Goal: Task Accomplishment & Management: Complete application form

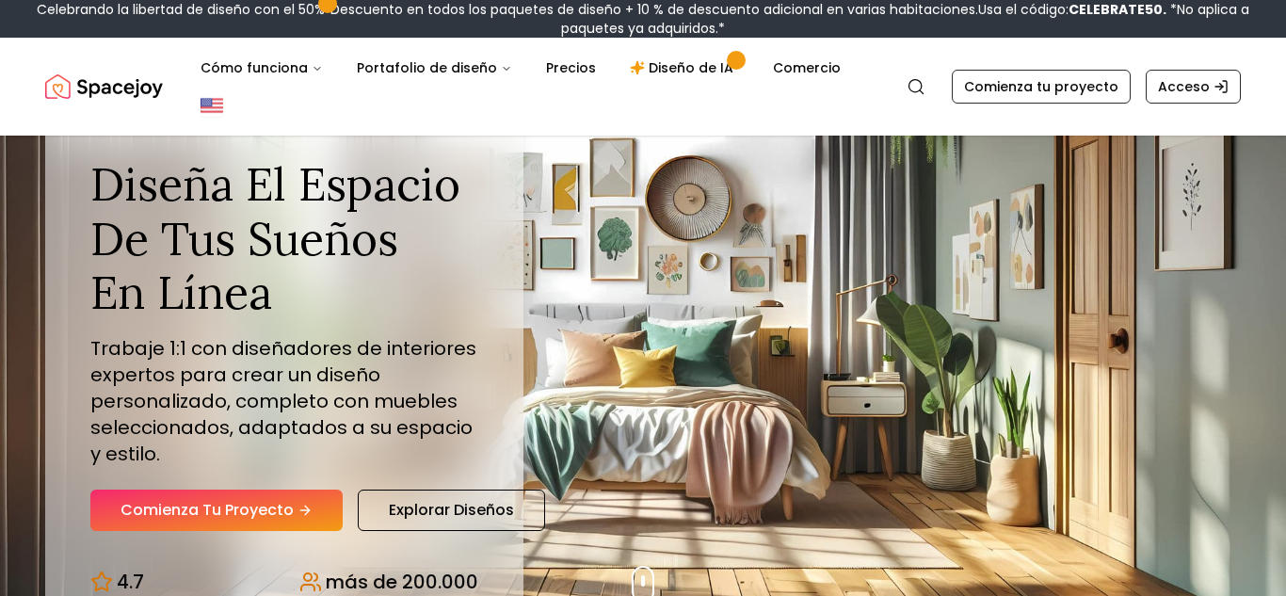
click at [806, 42] on nav "Alegría espacial Search Cómo funciona Portafolio de diseño Precios Diseño de IA…" at bounding box center [643, 87] width 1196 height 98
click at [201, 110] on img "Global" at bounding box center [212, 105] width 23 height 23
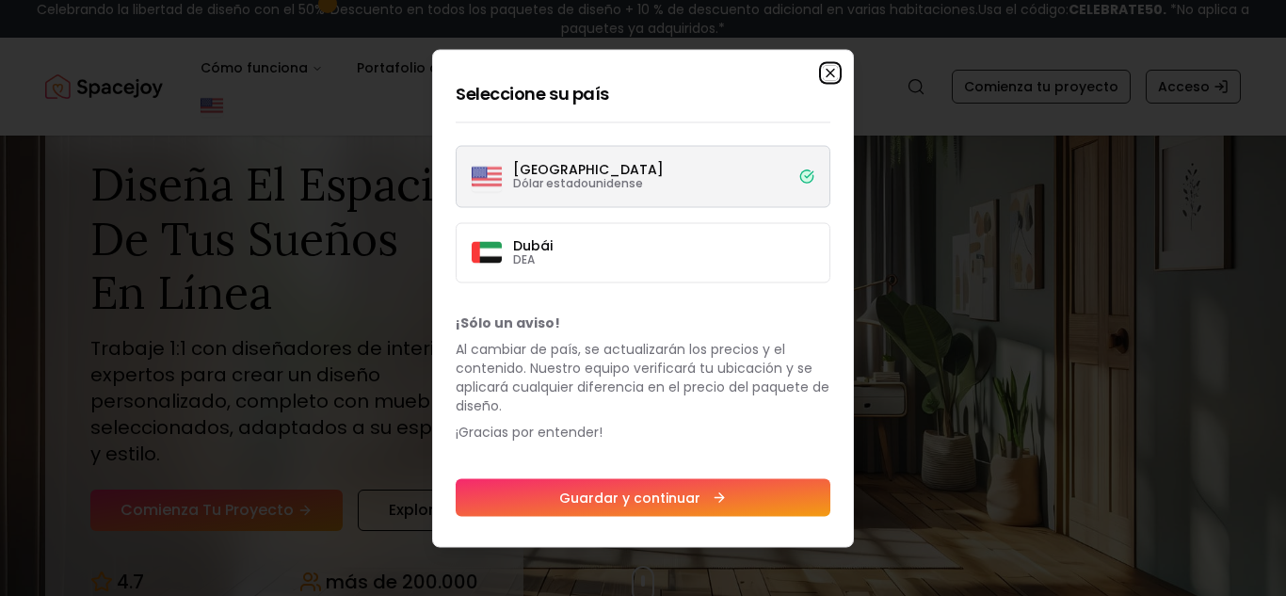
click at [831, 69] on icon "button" at bounding box center [830, 72] width 15 height 15
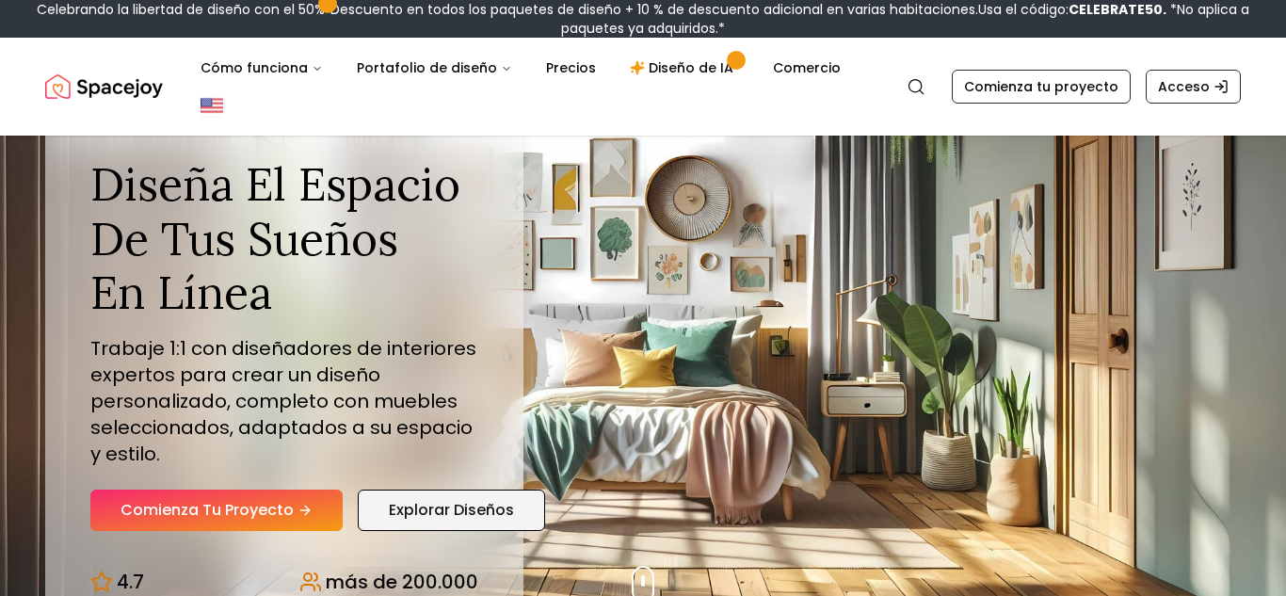
click at [434, 508] on font "Explorar diseños" at bounding box center [451, 510] width 125 height 22
click at [235, 509] on font "Comienza tu proyecto" at bounding box center [207, 510] width 173 height 22
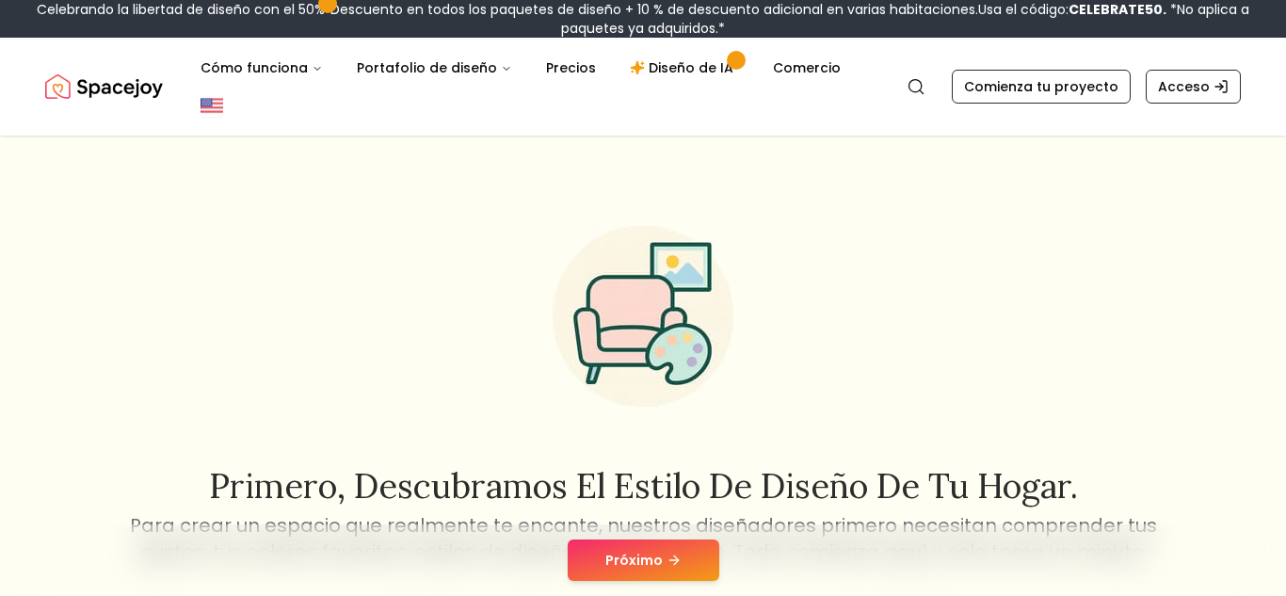
click at [547, 434] on img at bounding box center [643, 316] width 241 height 241
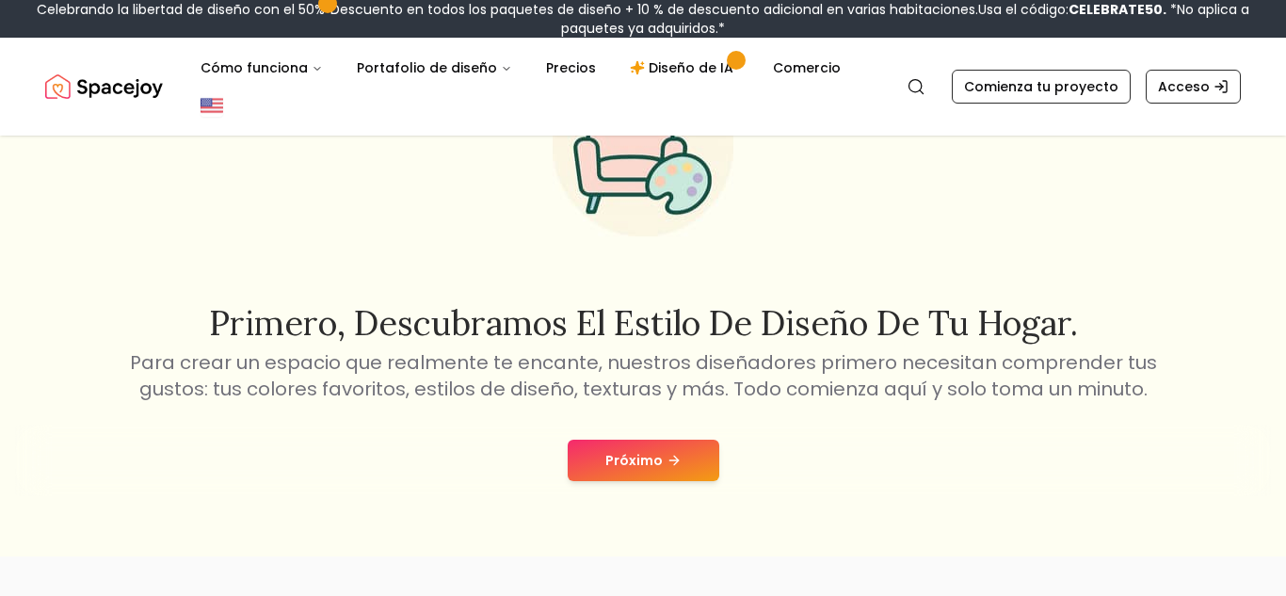
scroll to position [169, 0]
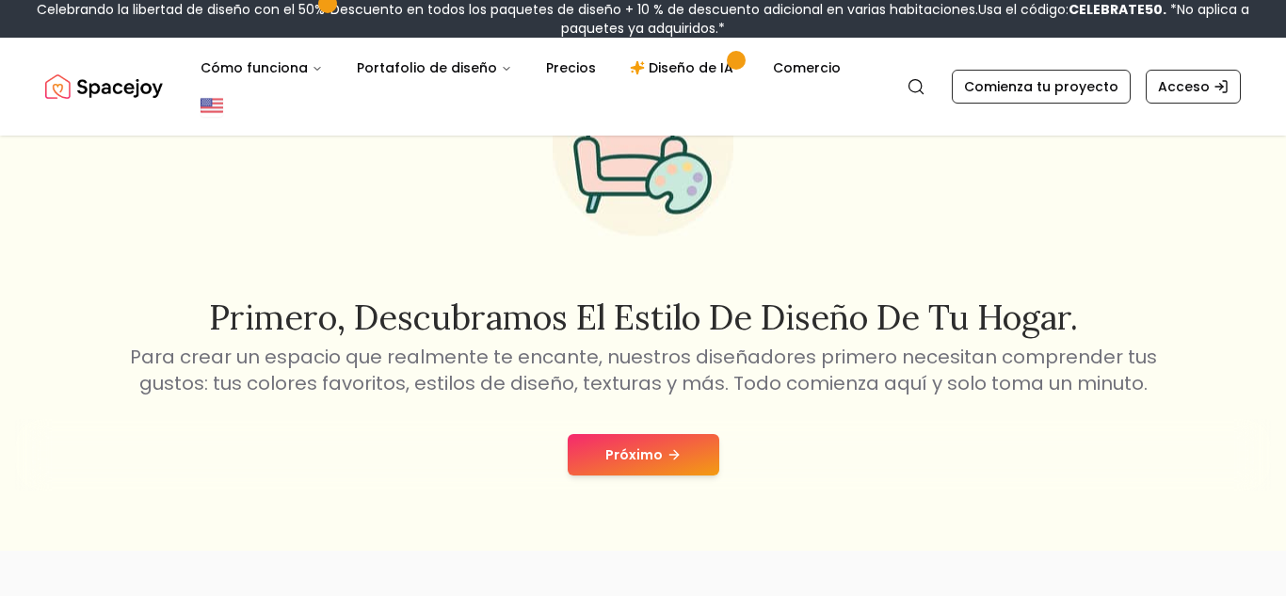
click at [601, 454] on button "Próximo" at bounding box center [644, 454] width 152 height 41
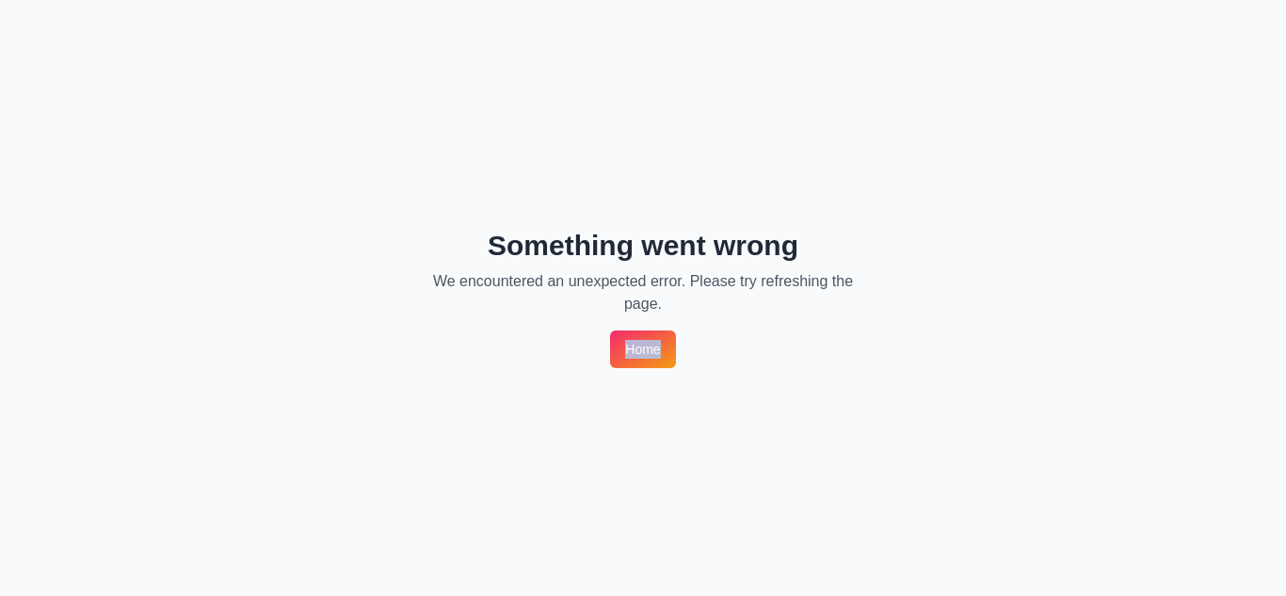
scroll to position [0, 0]
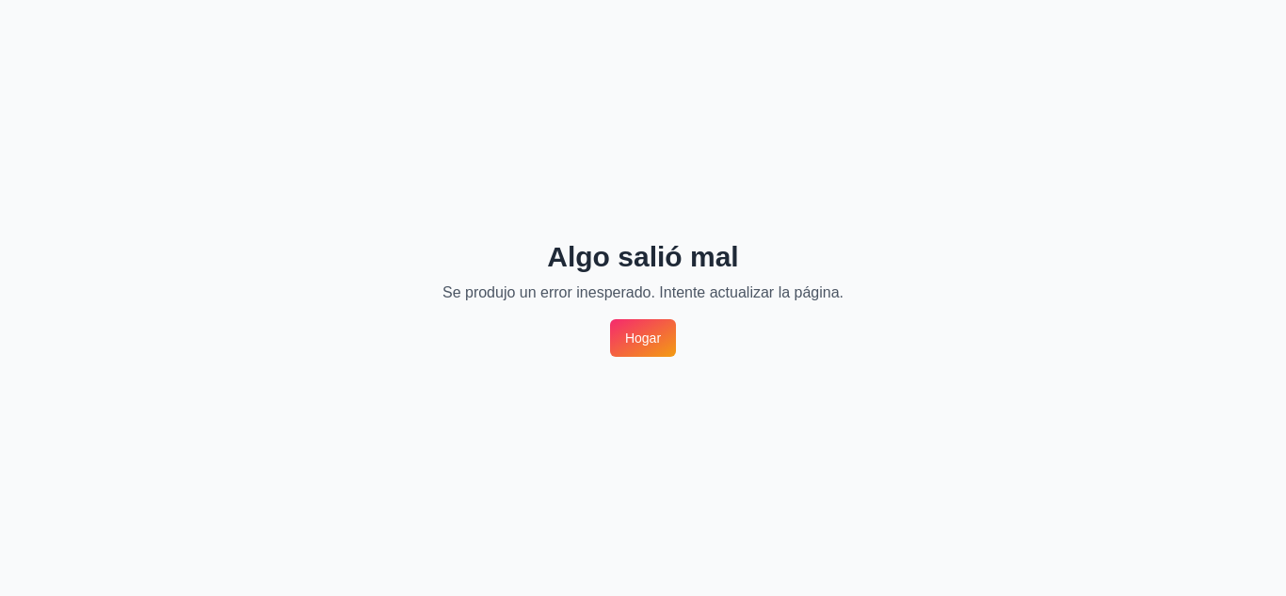
click at [619, 348] on link "Hogar" at bounding box center [643, 338] width 66 height 38
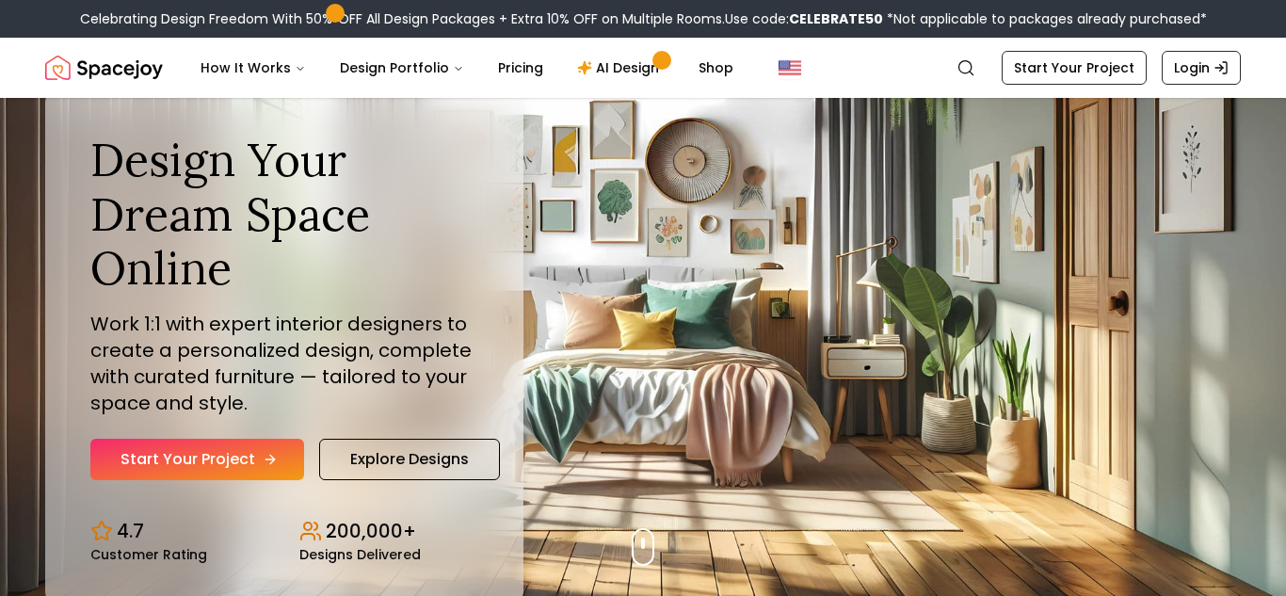
click at [196, 452] on link "Start Your Project" at bounding box center [197, 459] width 214 height 41
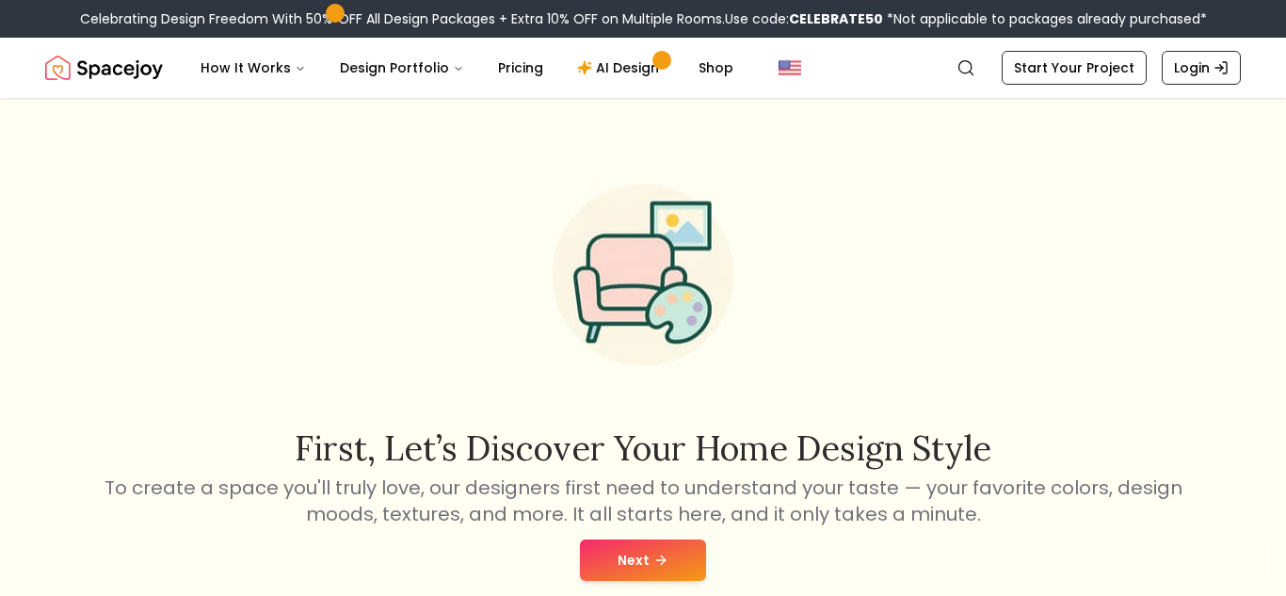
click at [623, 575] on button "Next" at bounding box center [643, 560] width 126 height 41
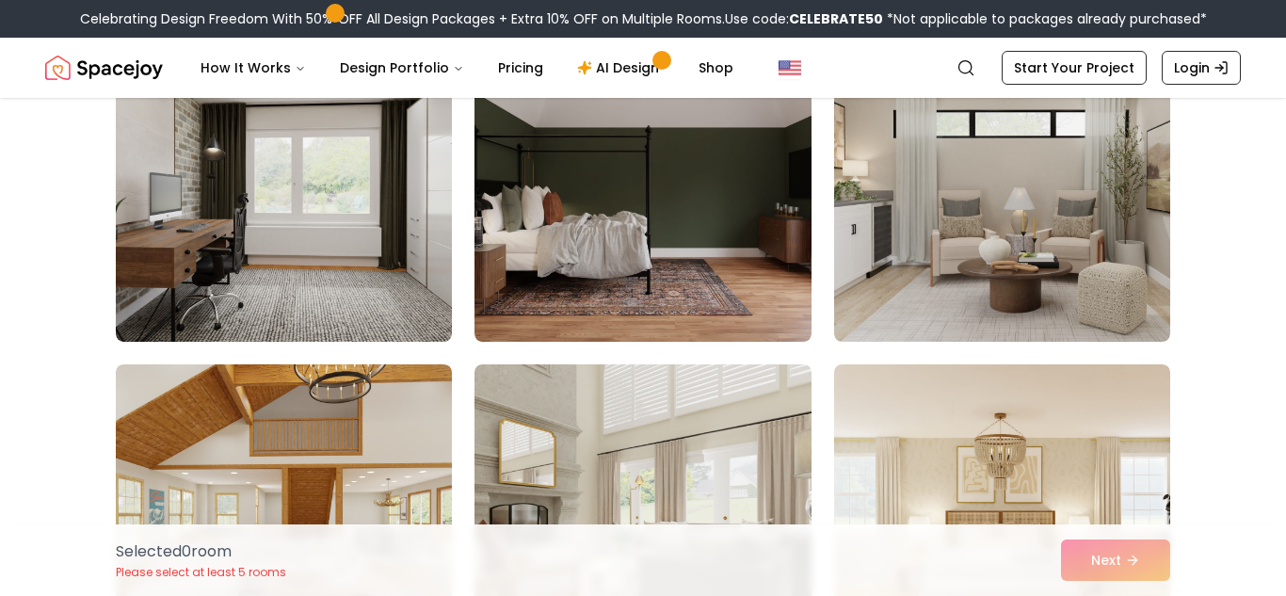
scroll to position [1186, 0]
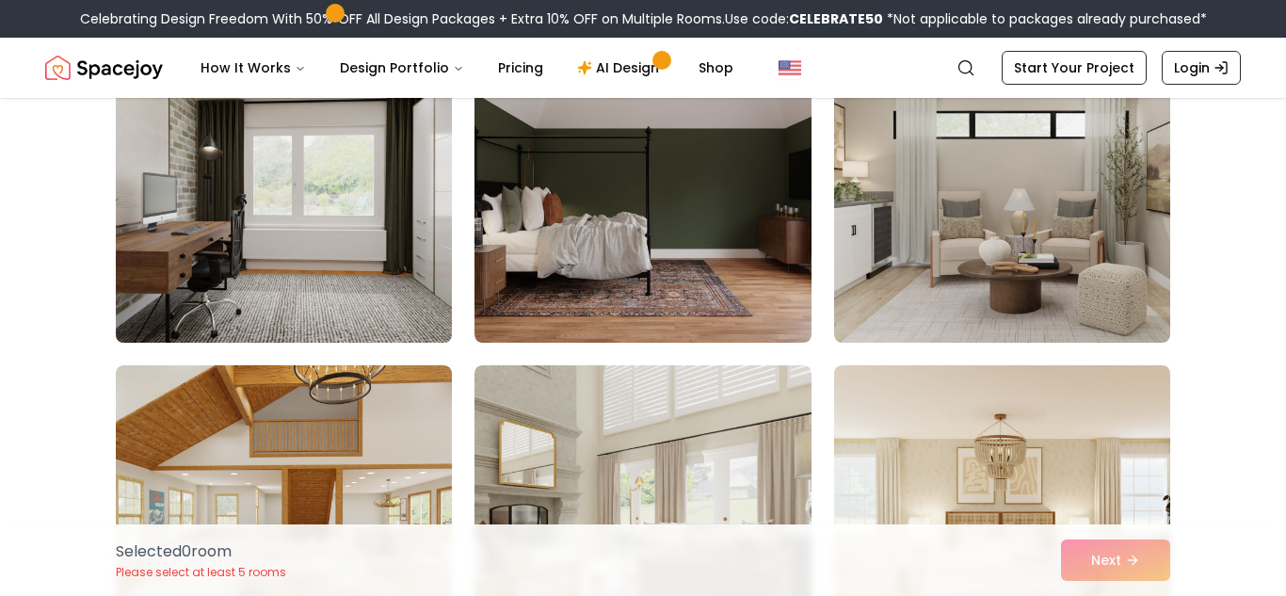
click at [366, 215] on img at bounding box center [283, 192] width 353 height 316
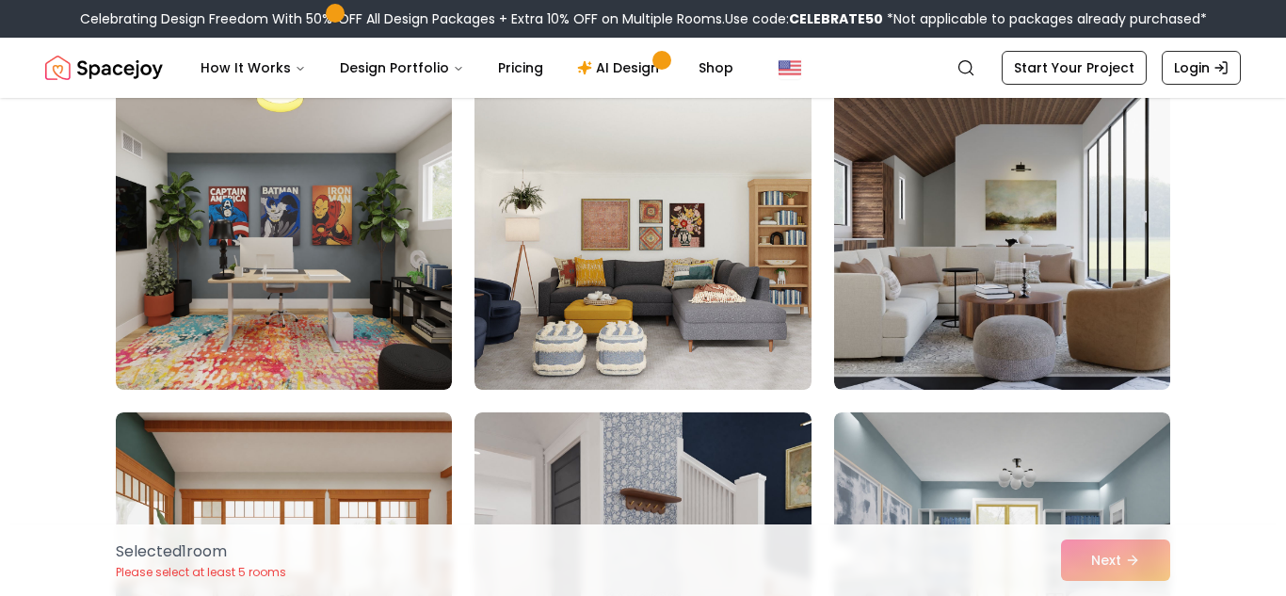
scroll to position [170, 0]
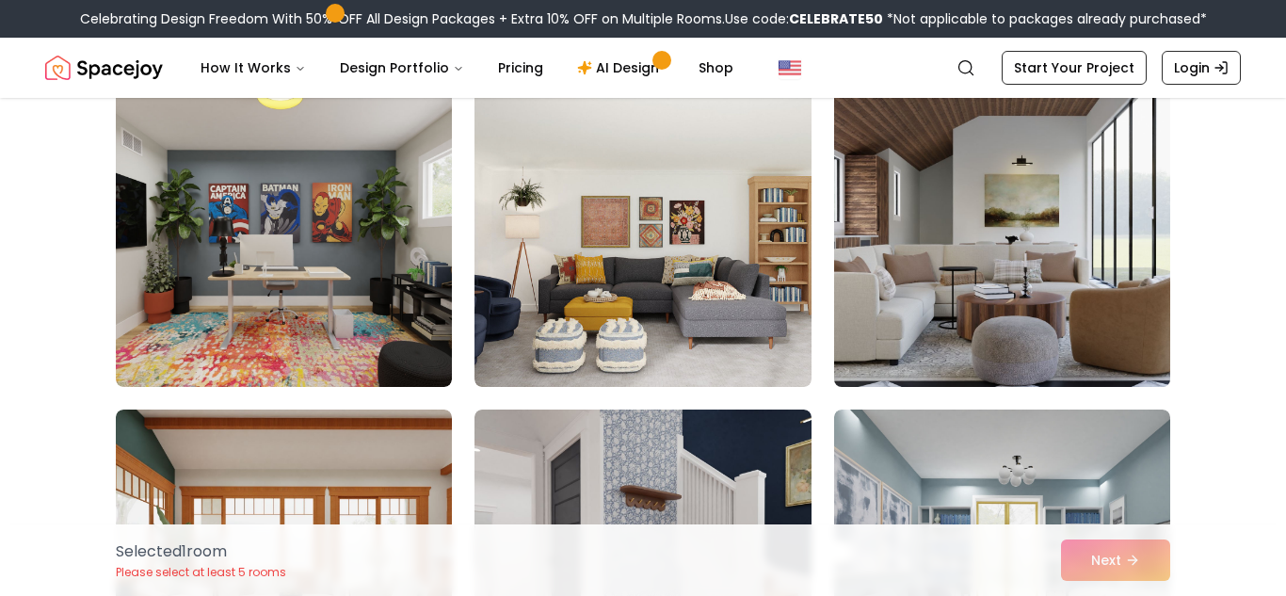
click at [908, 287] on img at bounding box center [1002, 236] width 353 height 316
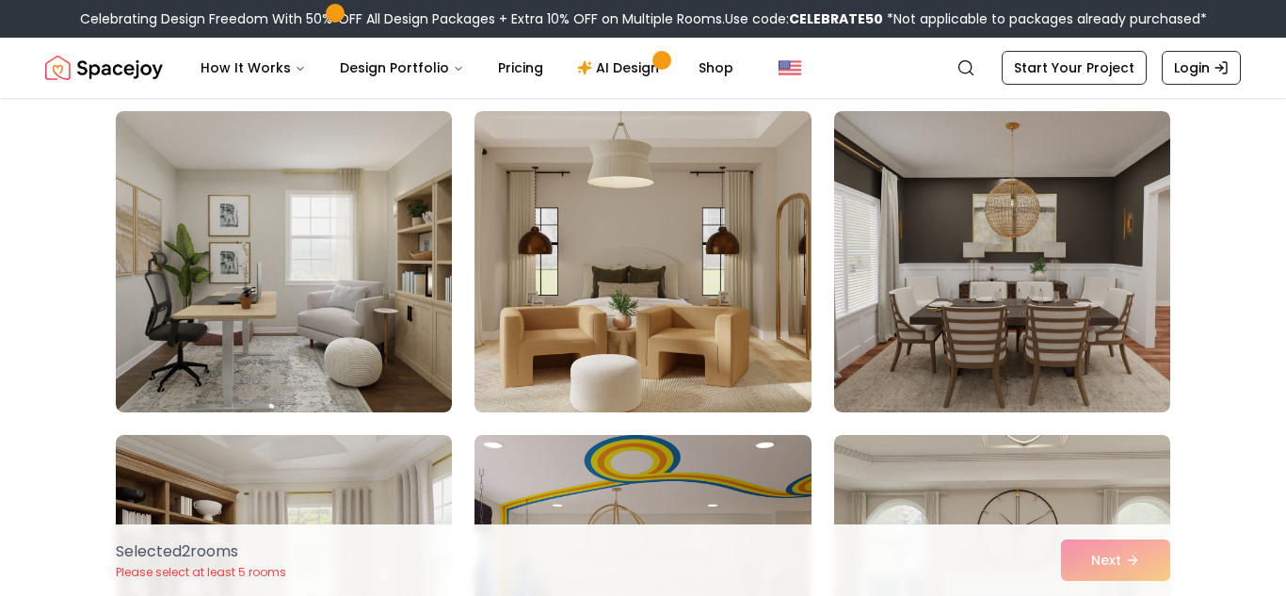
scroll to position [2091, 0]
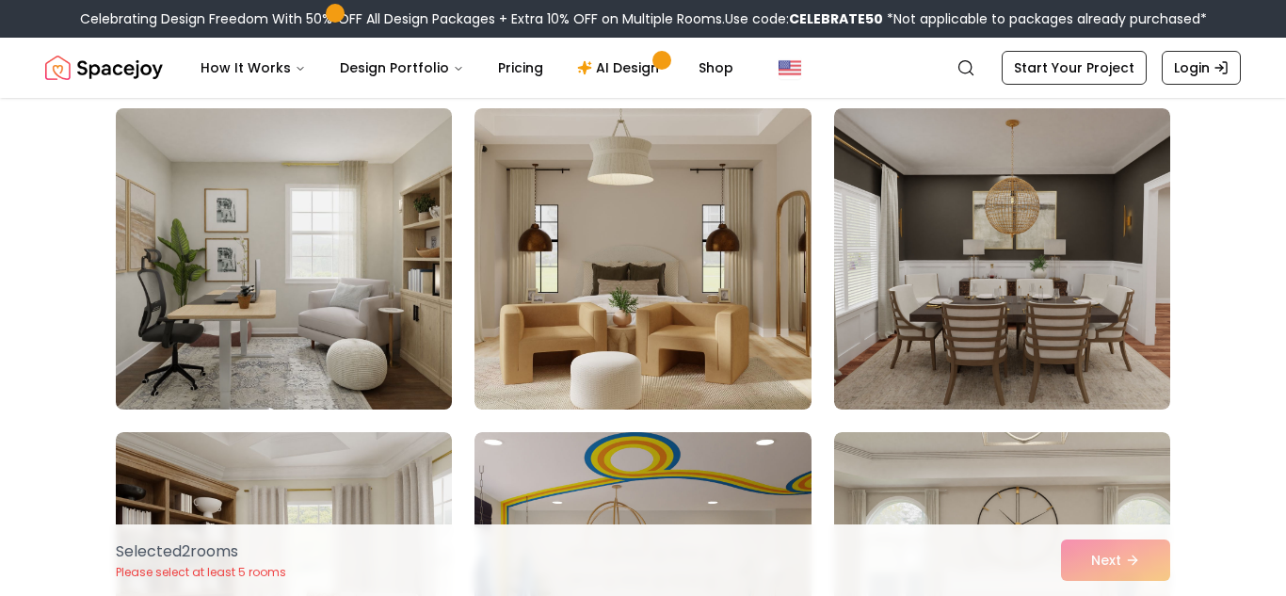
click at [287, 251] on img at bounding box center [283, 259] width 353 height 316
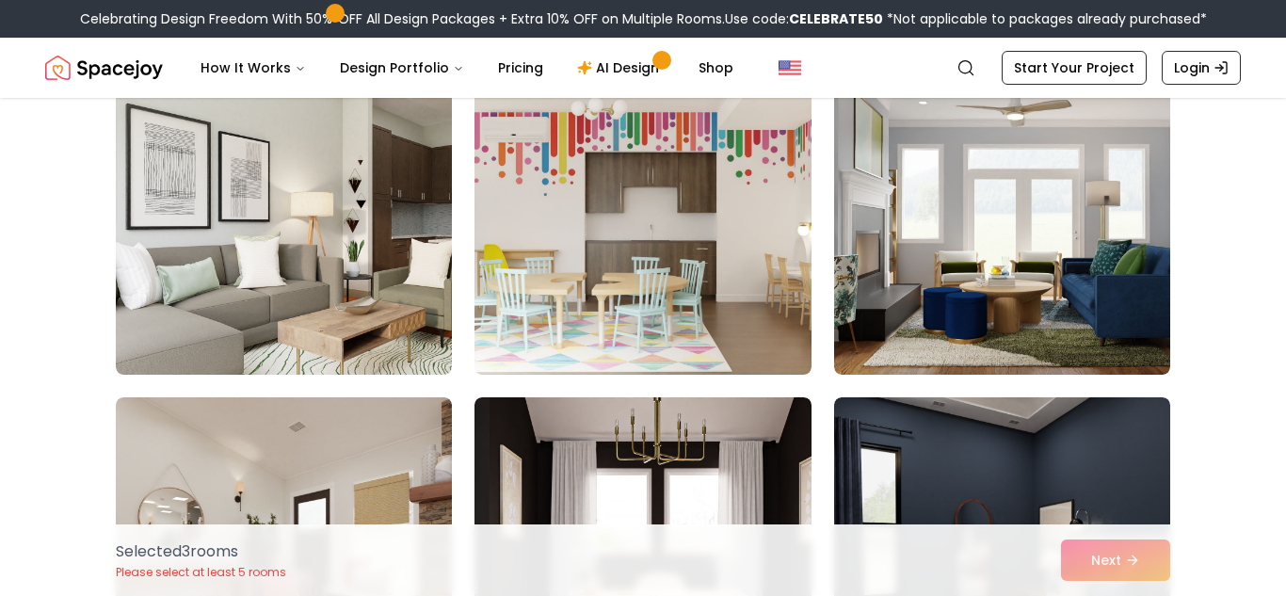
scroll to position [3102, 0]
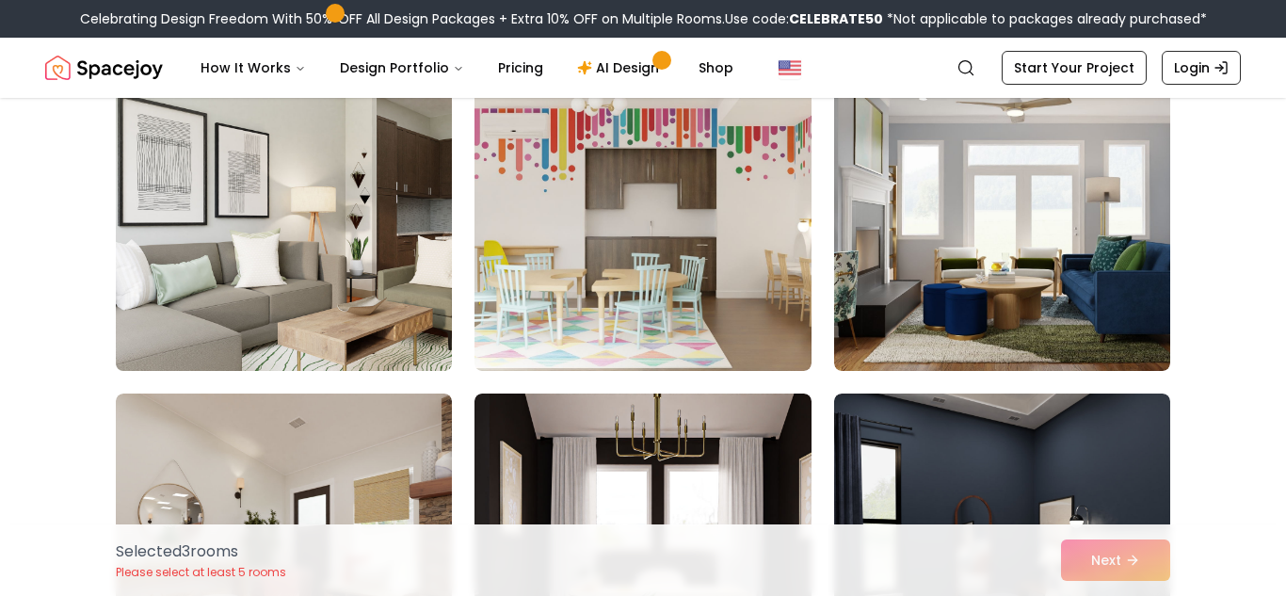
click at [380, 285] on img at bounding box center [283, 220] width 353 height 316
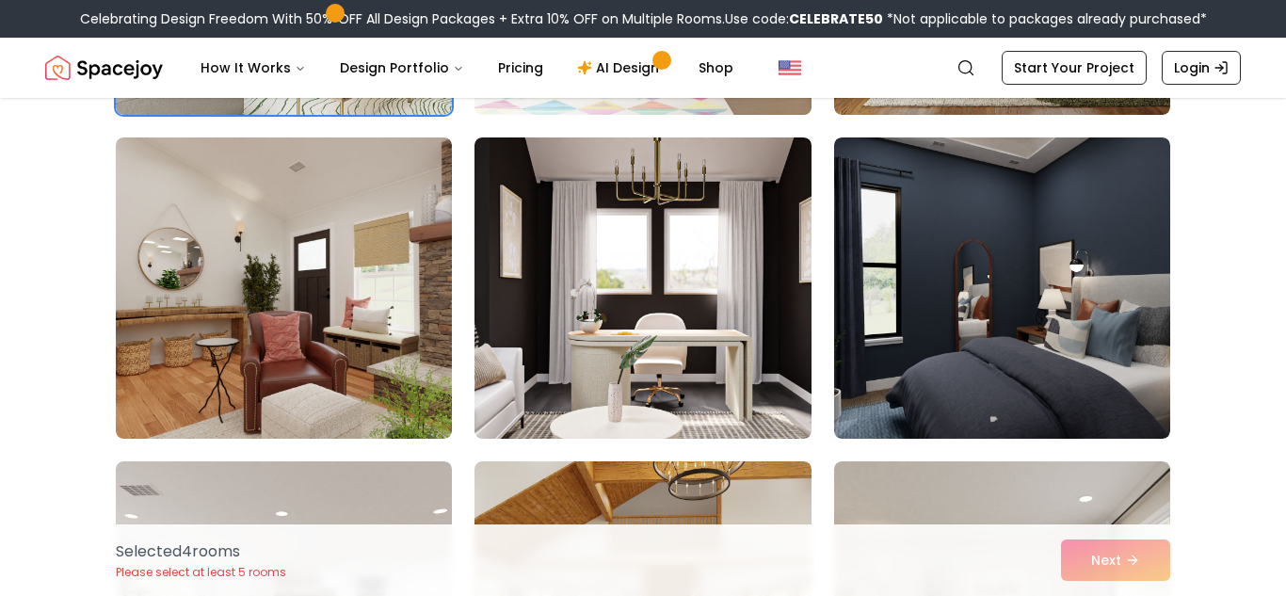
scroll to position [3365, 0]
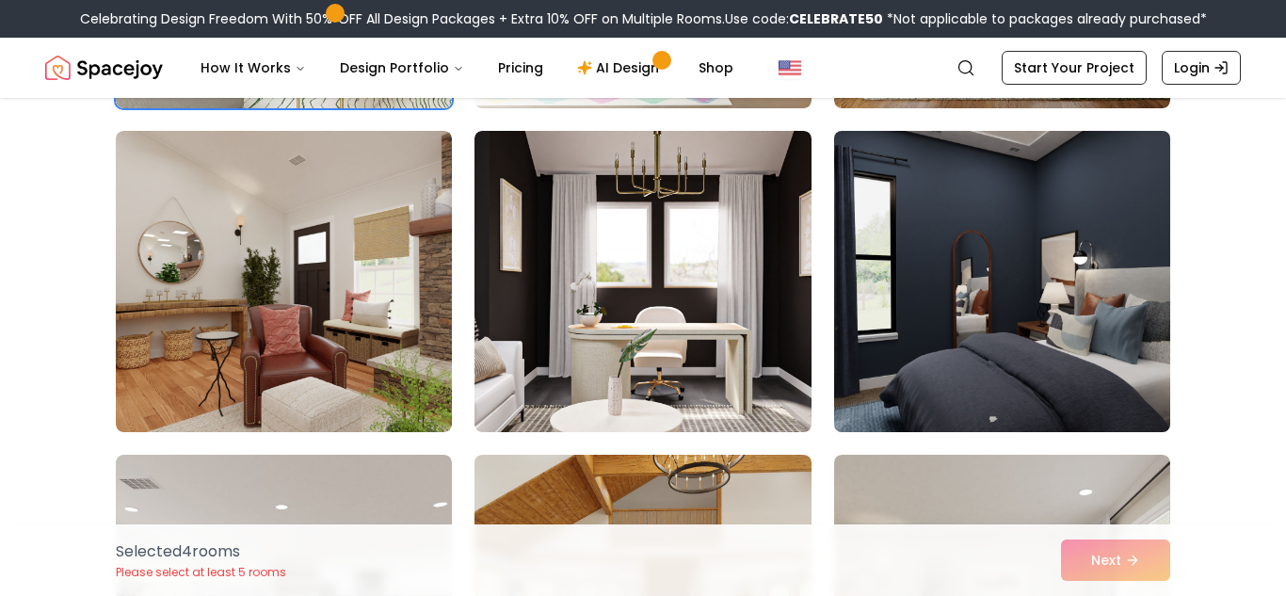
click at [871, 343] on img at bounding box center [1002, 281] width 353 height 316
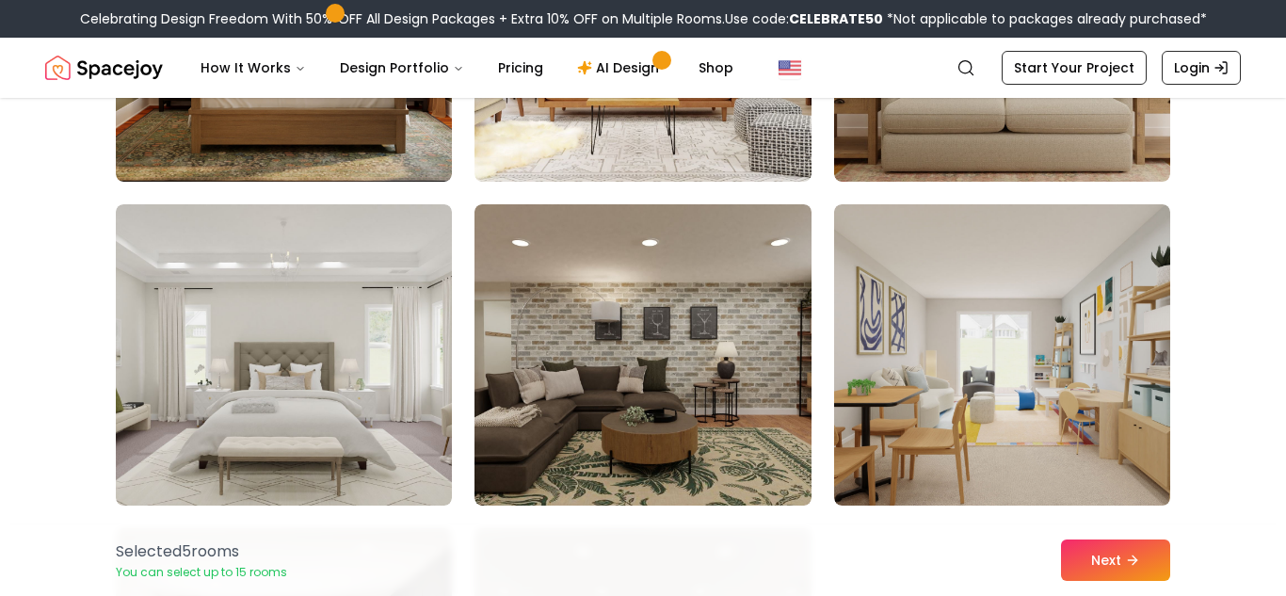
scroll to position [4913, 0]
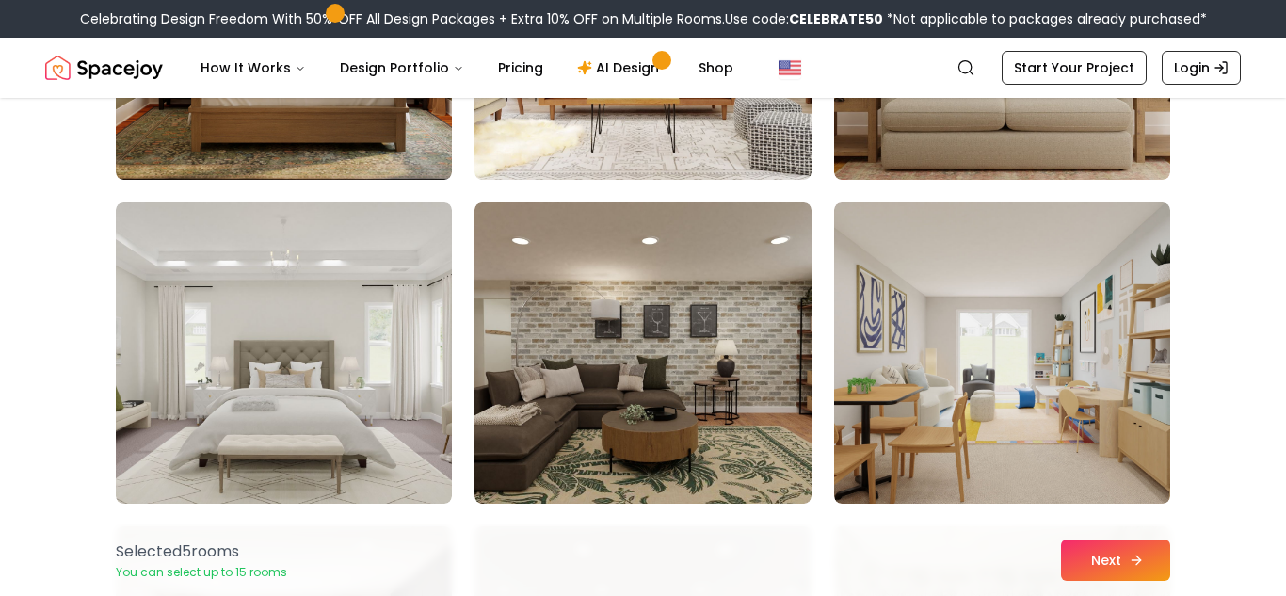
click at [1126, 549] on button "Next" at bounding box center [1115, 560] width 109 height 41
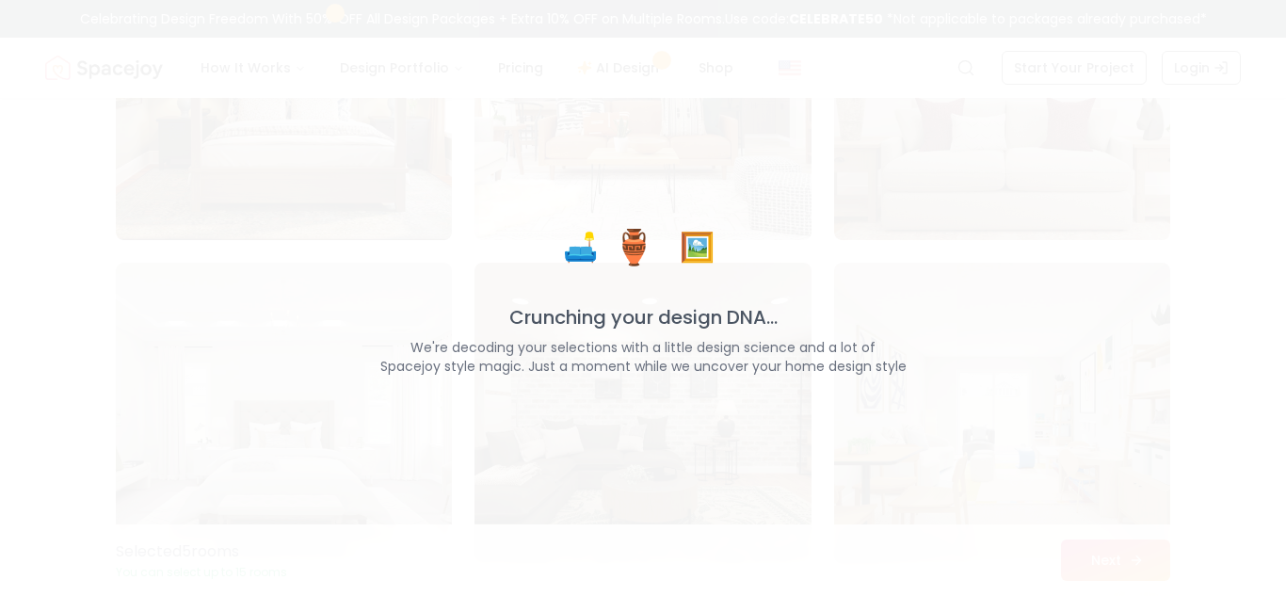
scroll to position [4973, 0]
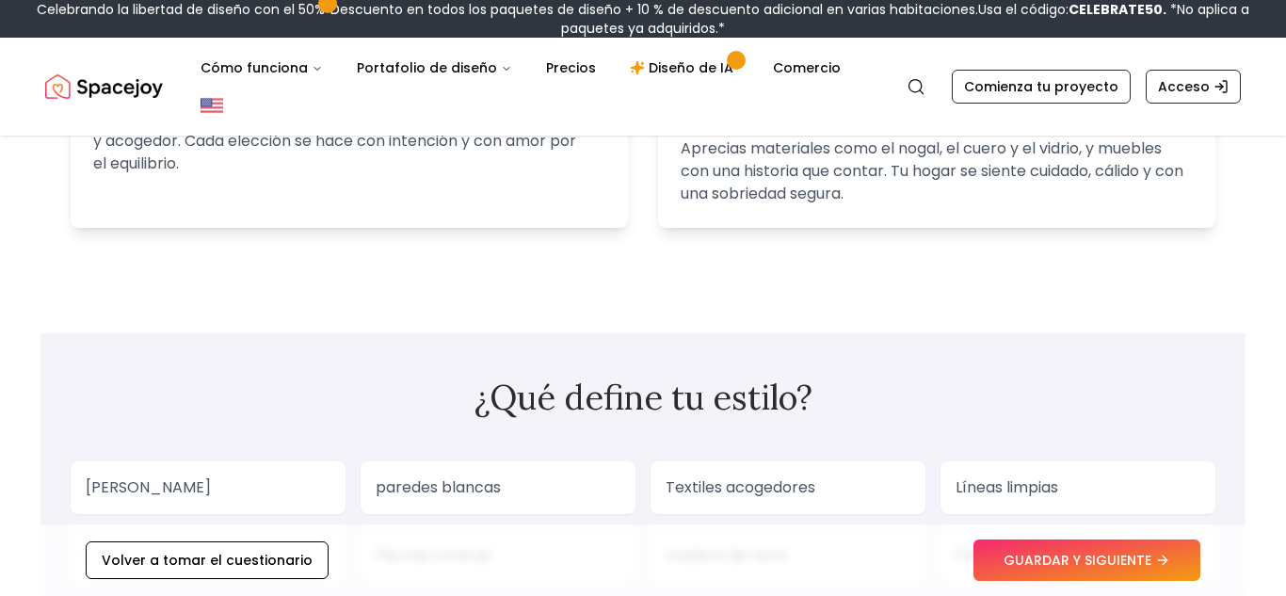
scroll to position [1742, 0]
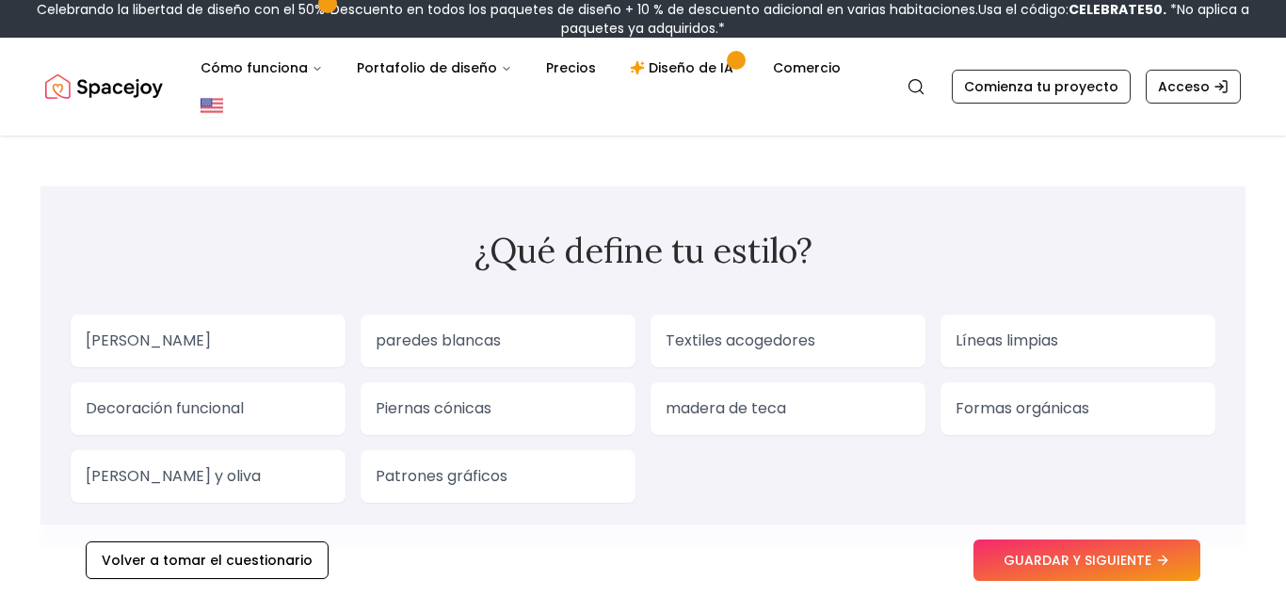
click at [626, 163] on div "Tu estilo característico es... " Lo escandinavo se encuentra con el modernismo …" at bounding box center [643, 170] width 1286 height 3552
click at [121, 332] on font "[PERSON_NAME]" at bounding box center [148, 341] width 125 height 22
click at [980, 352] on div "Líneas limpias" at bounding box center [1078, 341] width 275 height 53
click at [1049, 551] on font "GUARDAR Y SIGUIENTE" at bounding box center [1078, 560] width 148 height 19
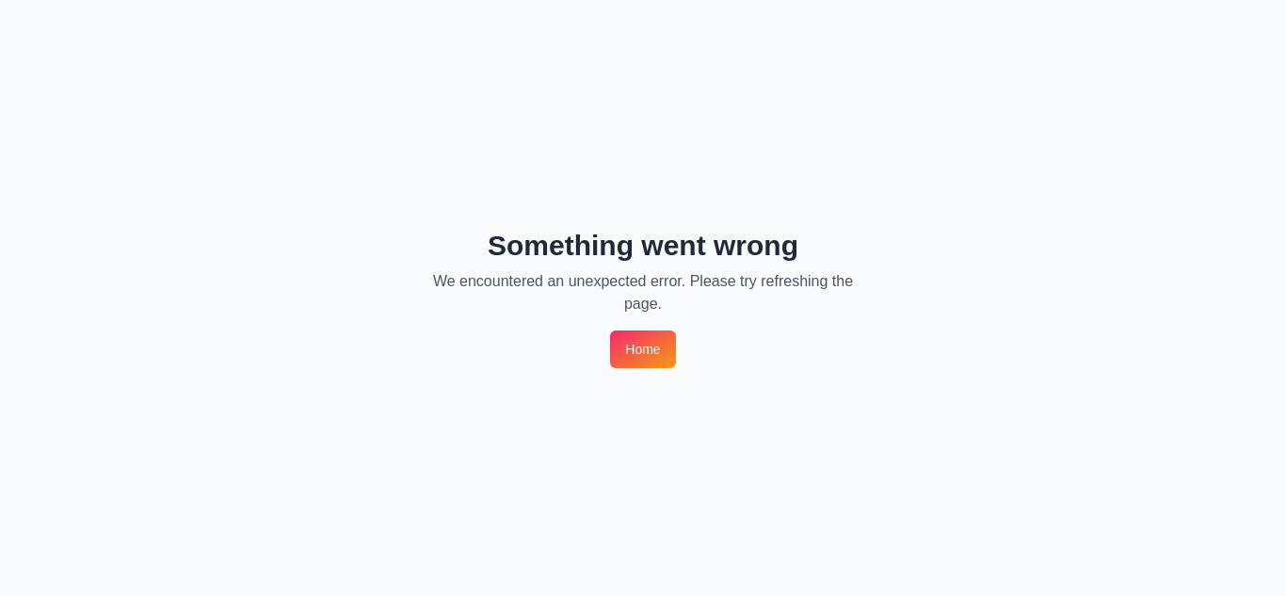
scroll to position [0, 0]
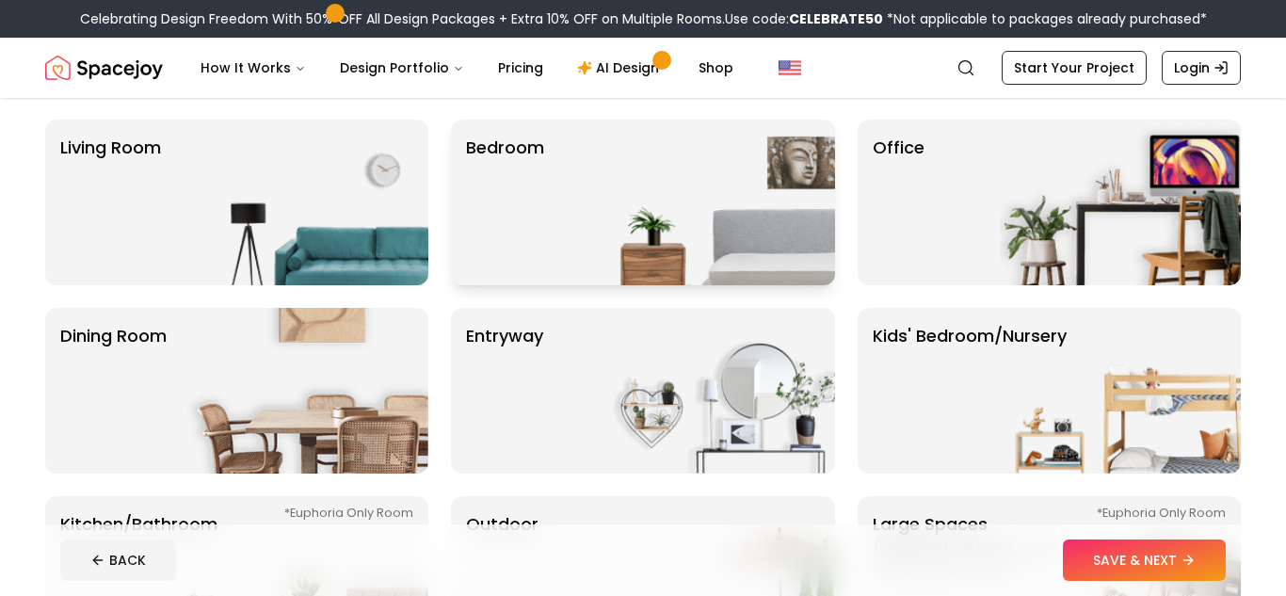
scroll to position [137, 0]
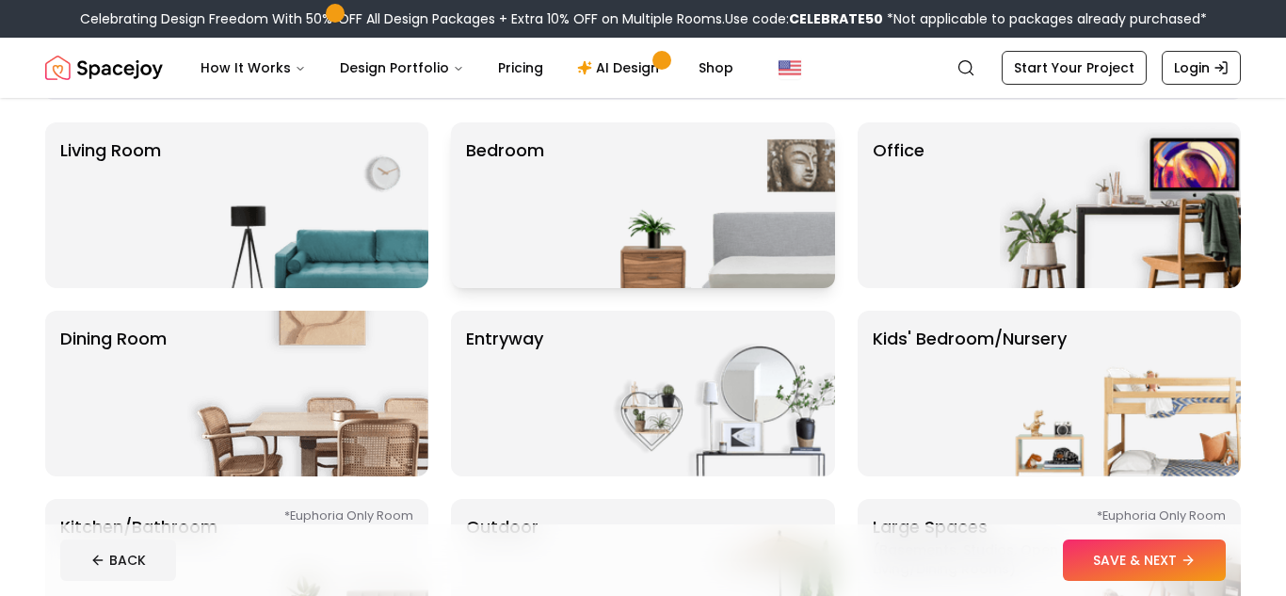
click at [787, 218] on img at bounding box center [714, 205] width 241 height 166
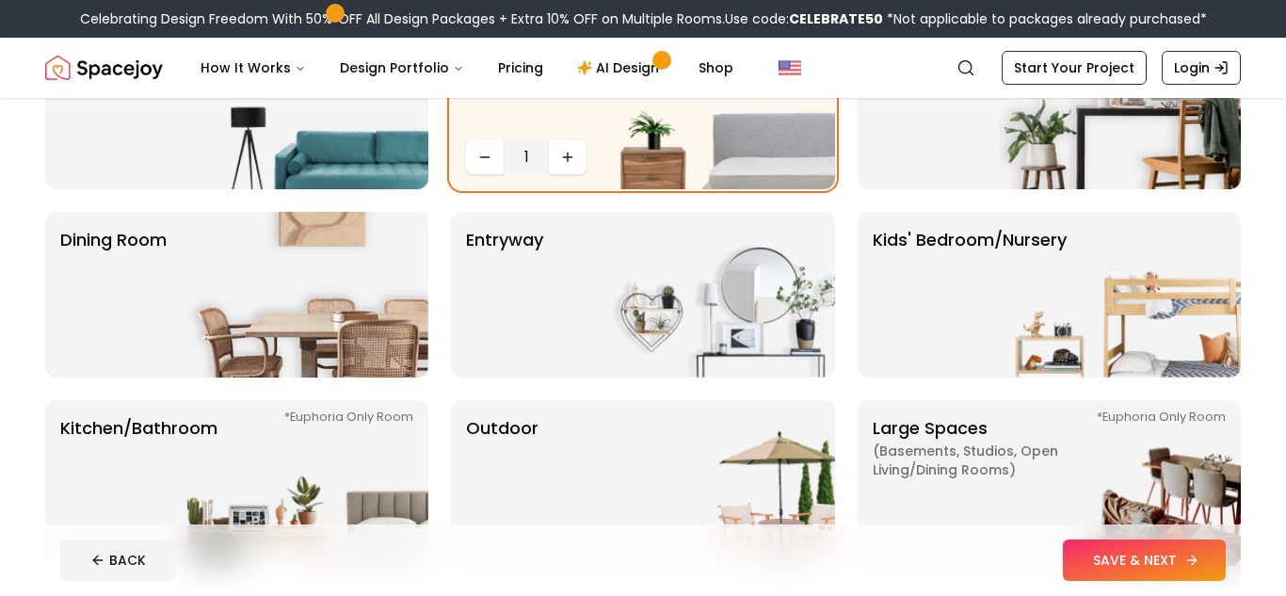
scroll to position [237, 0]
click at [1032, 247] on img at bounding box center [1120, 294] width 241 height 166
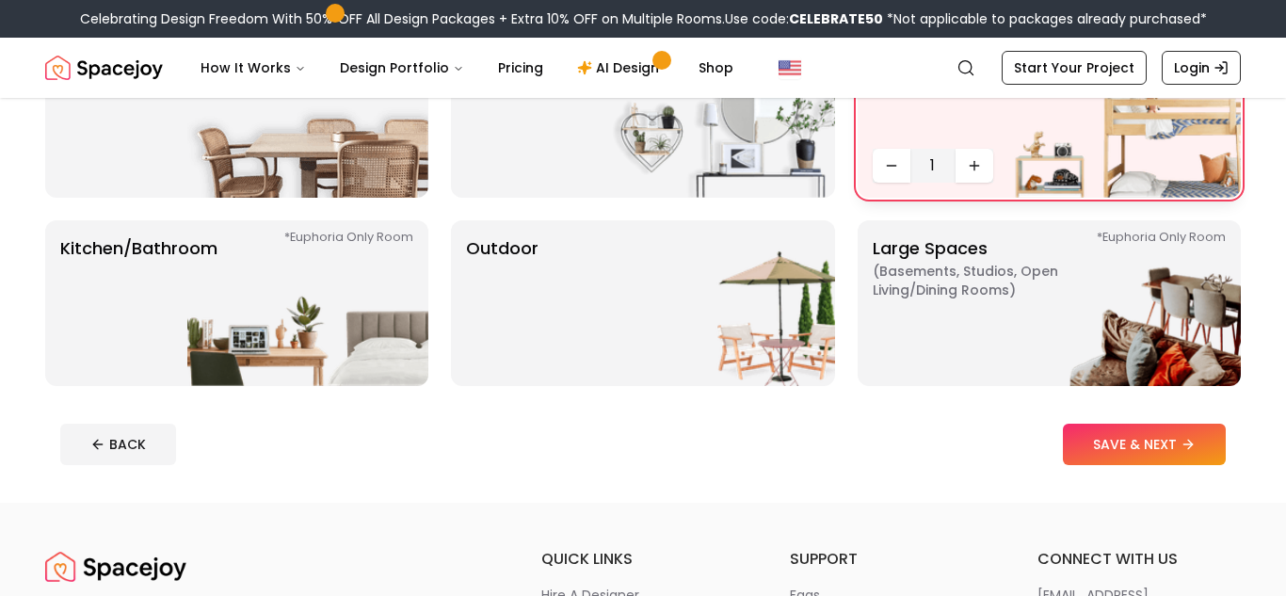
scroll to position [413, 0]
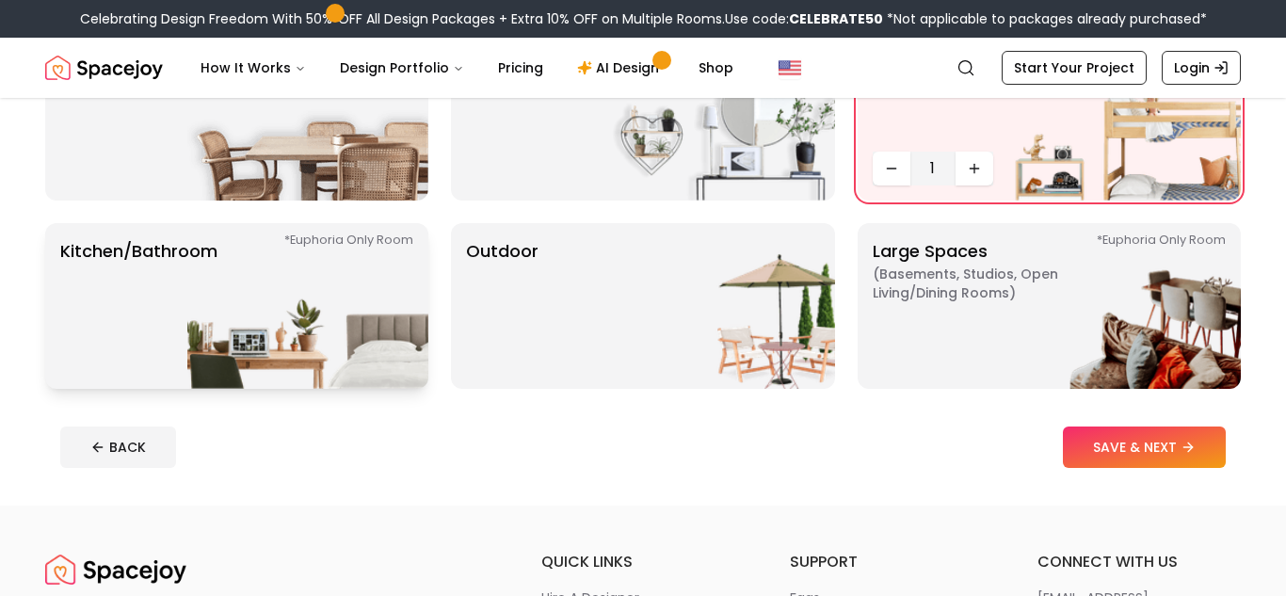
click at [358, 283] on img at bounding box center [307, 306] width 241 height 166
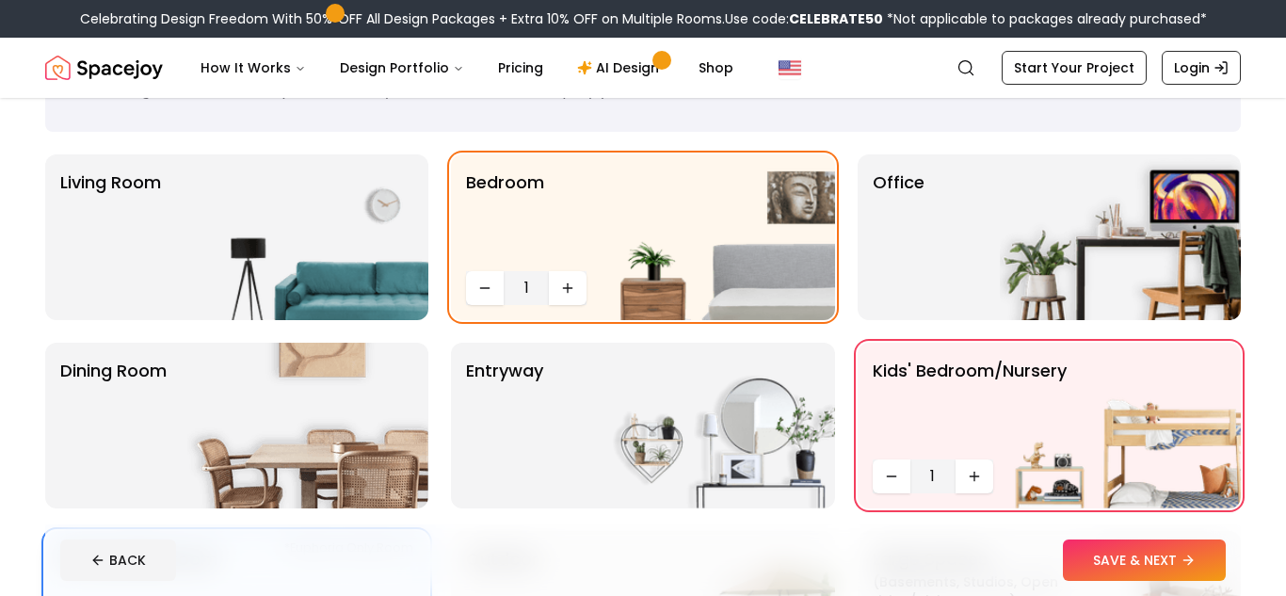
scroll to position [100, 0]
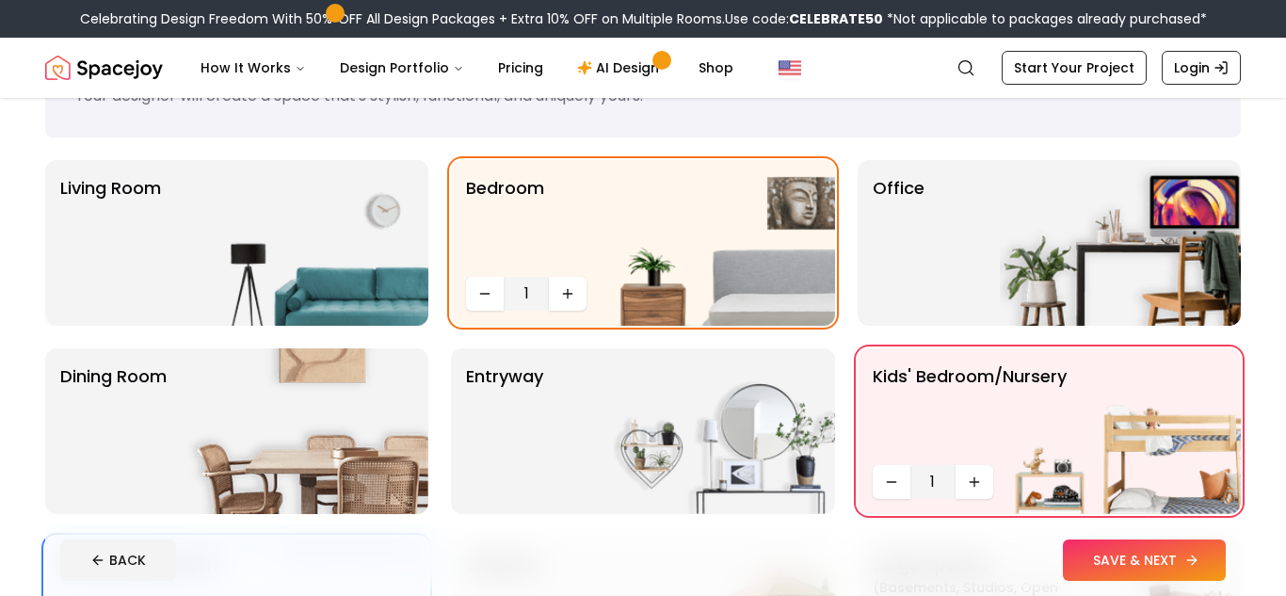
click at [1127, 556] on button "SAVE & NEXT" at bounding box center [1144, 560] width 163 height 41
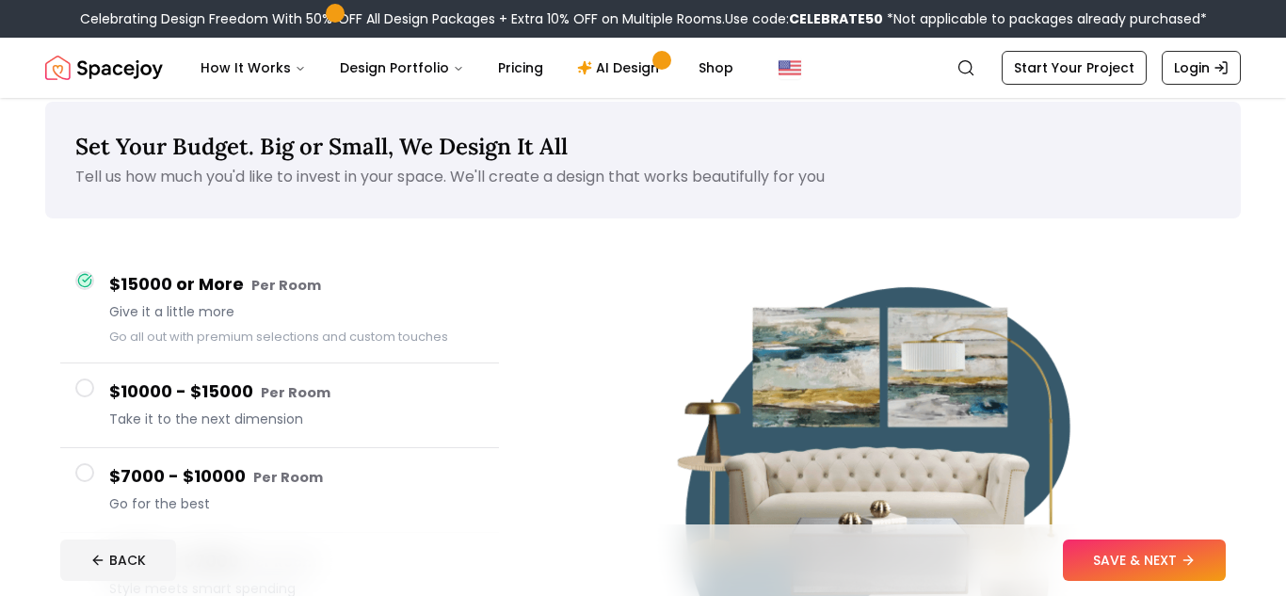
scroll to position [21, 0]
